Goal: Task Accomplishment & Management: Manage account settings

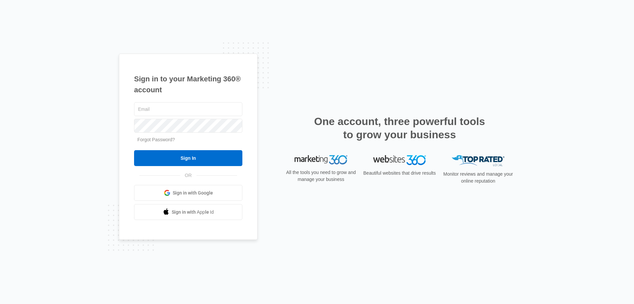
click at [168, 140] on link "Forgot Password?" at bounding box center [156, 139] width 38 height 5
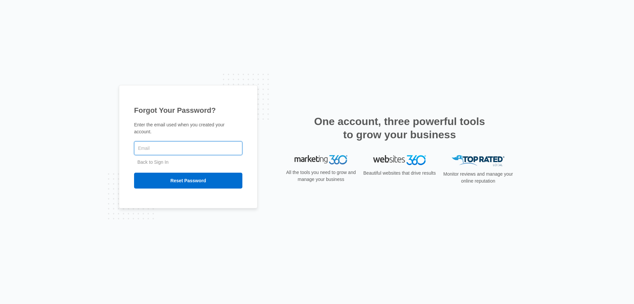
click at [178, 146] on input "text" at bounding box center [188, 148] width 108 height 14
paste input "jnash1980@gmail.com"
type input "jnash1980@gmail.com"
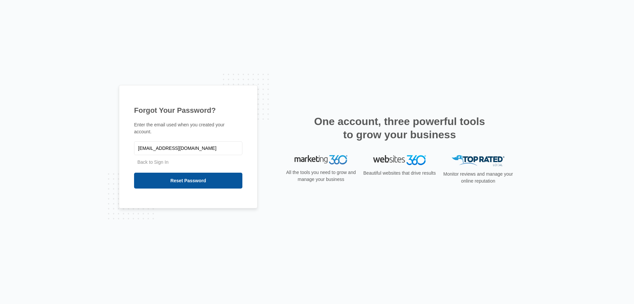
click at [163, 183] on input "Reset Password" at bounding box center [188, 180] width 108 height 16
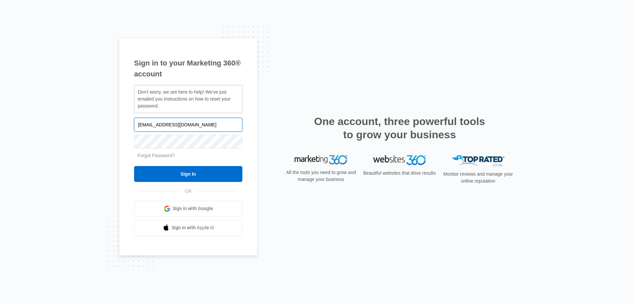
click at [189, 124] on input "[EMAIL_ADDRESS][DOMAIN_NAME]" at bounding box center [188, 125] width 108 height 14
click at [188, 125] on input "[EMAIL_ADDRESS][DOMAIN_NAME]" at bounding box center [188, 125] width 108 height 14
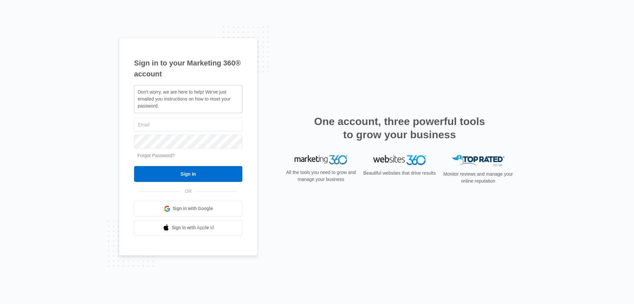
click at [155, 155] on link "Forgot Password?" at bounding box center [156, 155] width 38 height 5
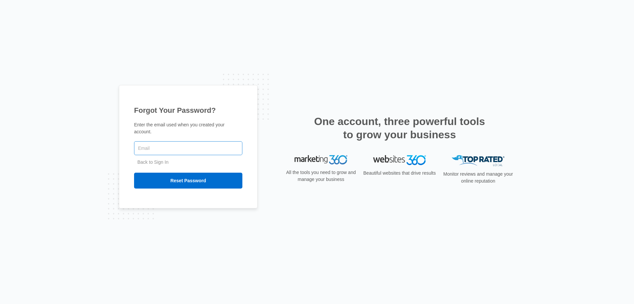
click at [166, 143] on input "text" at bounding box center [188, 148] width 108 height 14
type input "rjnash1980@gmail.com"
click at [184, 174] on input "Reset Password" at bounding box center [188, 180] width 108 height 16
